Goal: Browse casually

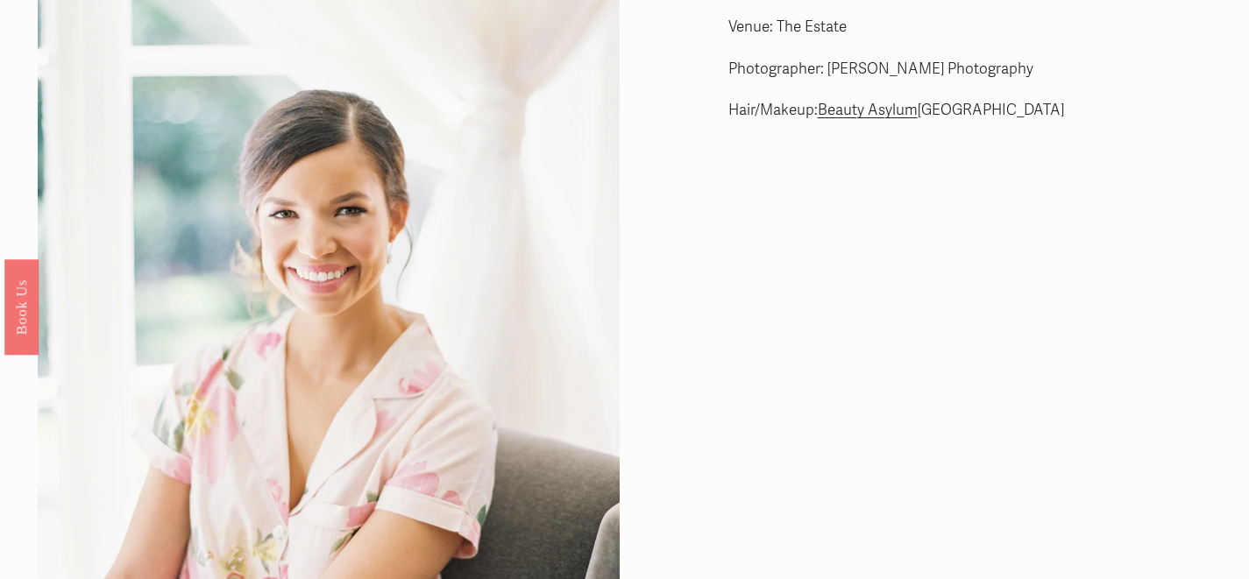
scroll to position [3, 0]
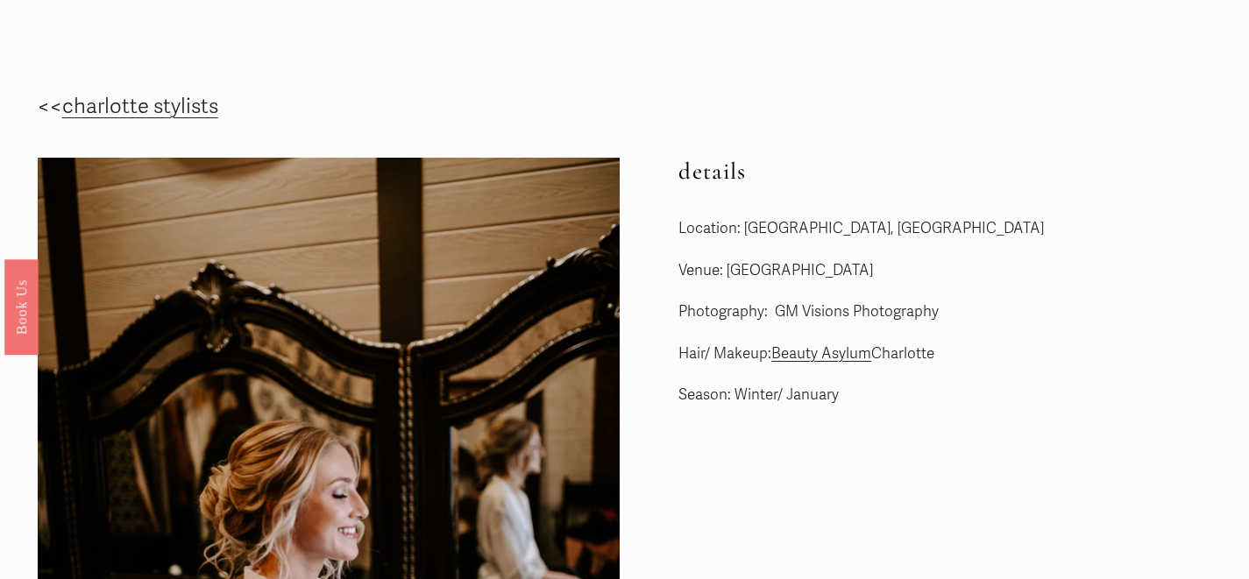
scroll to position [23, 0]
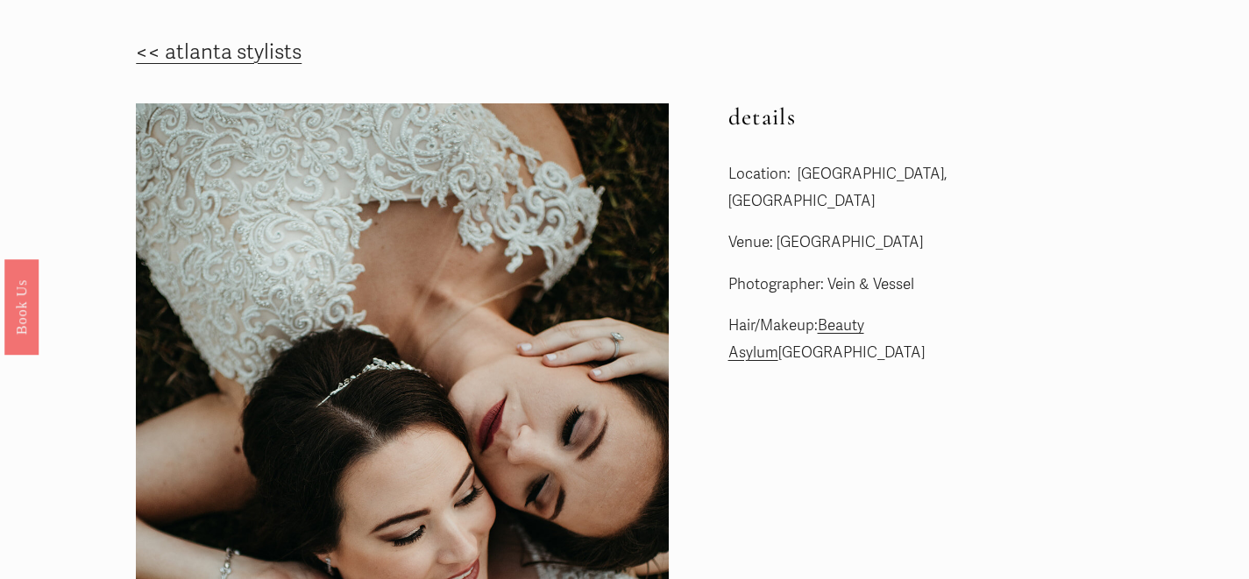
scroll to position [55, 0]
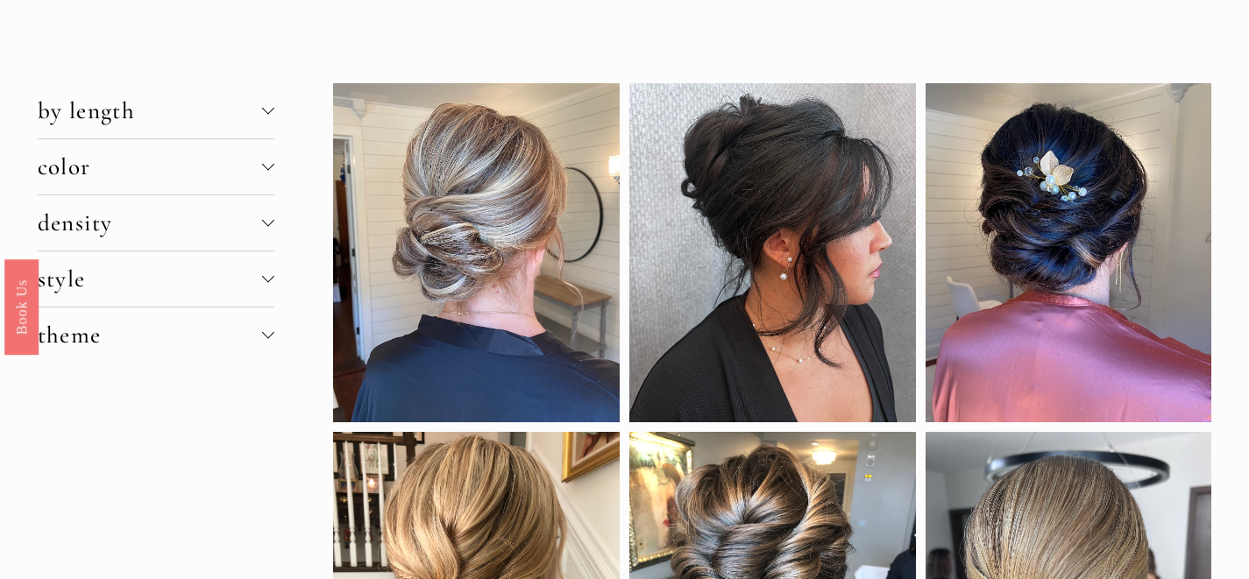
scroll to position [74, 0]
